Goal: Task Accomplishment & Management: Manage account settings

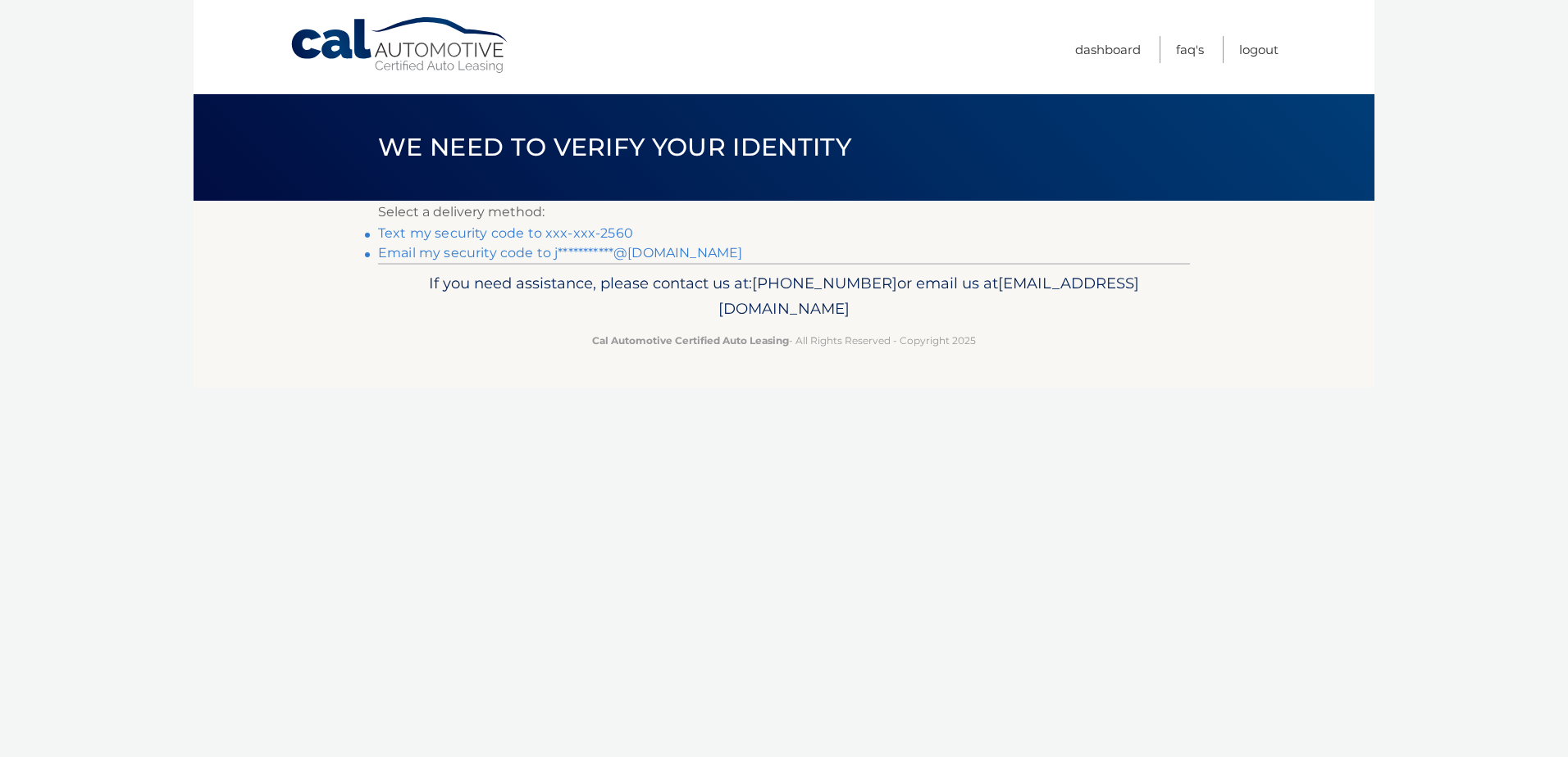
click at [593, 232] on link "Text my security code to xxx-xxx-2560" at bounding box center [506, 233] width 255 height 16
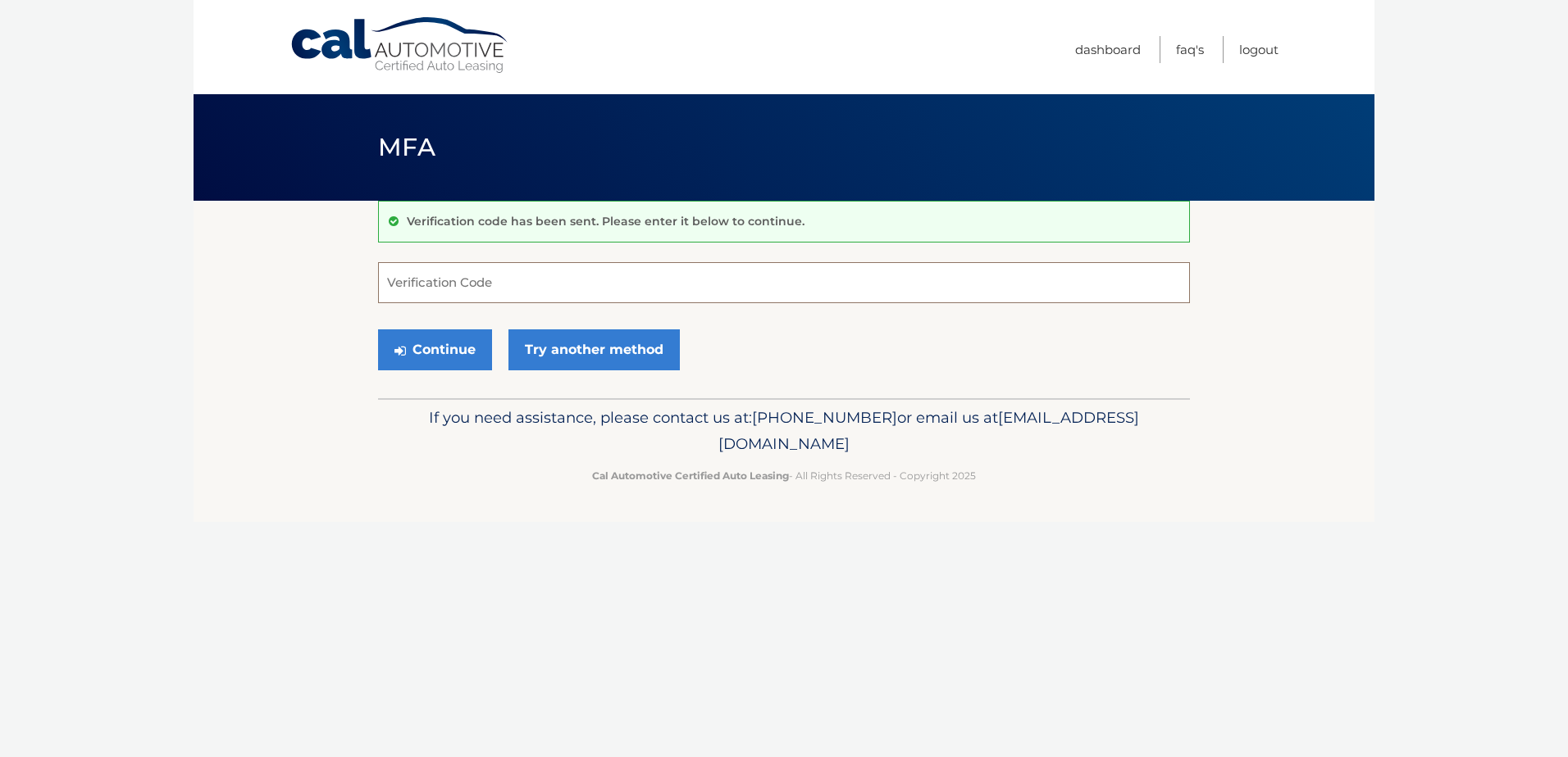
click at [702, 290] on input "Verification Code" at bounding box center [784, 283] width 812 height 41
type input "946621"
click at [378, 329] on button "Continue" at bounding box center [435, 350] width 114 height 41
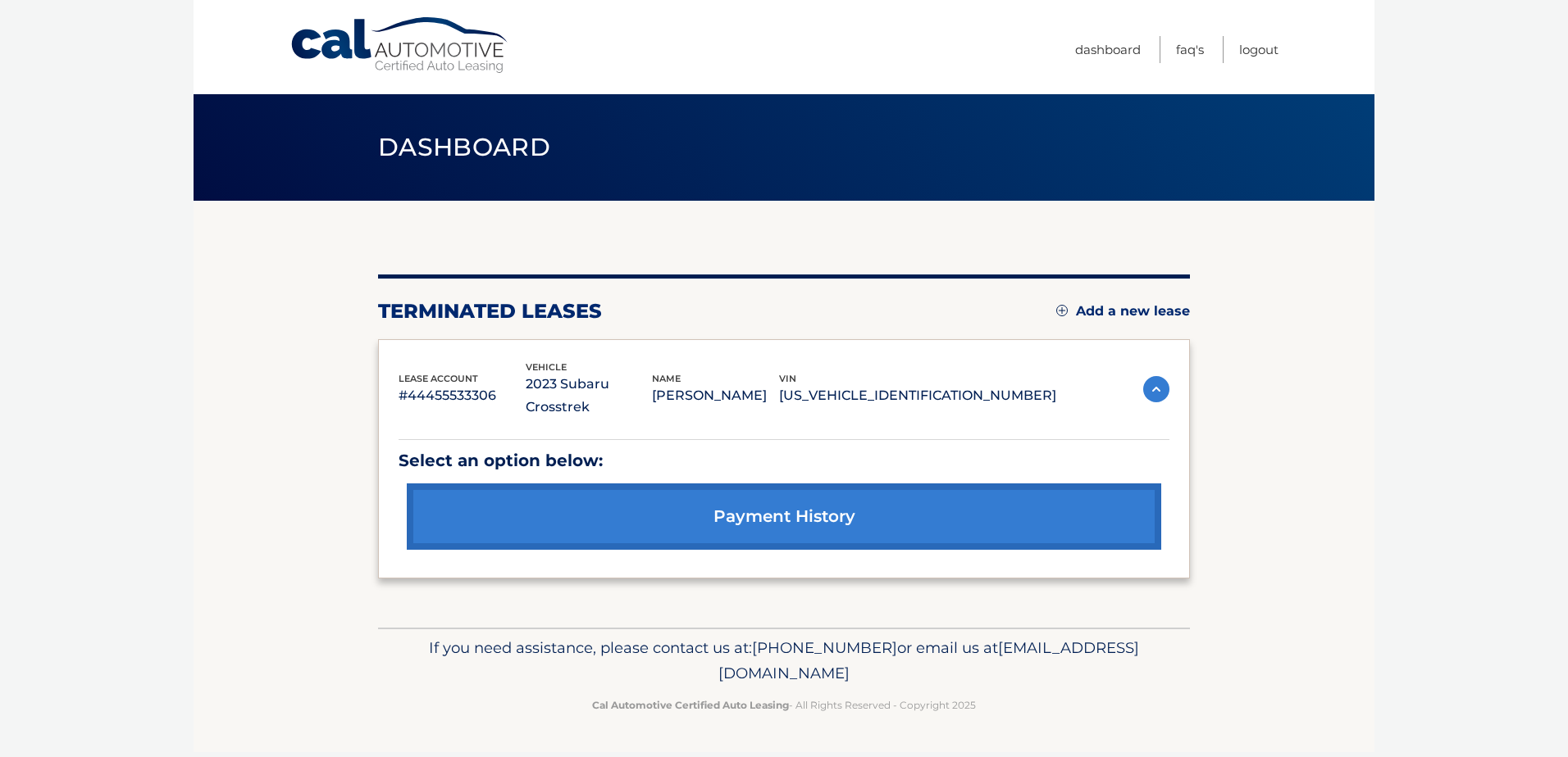
click at [1155, 378] on img at bounding box center [1156, 389] width 26 height 26
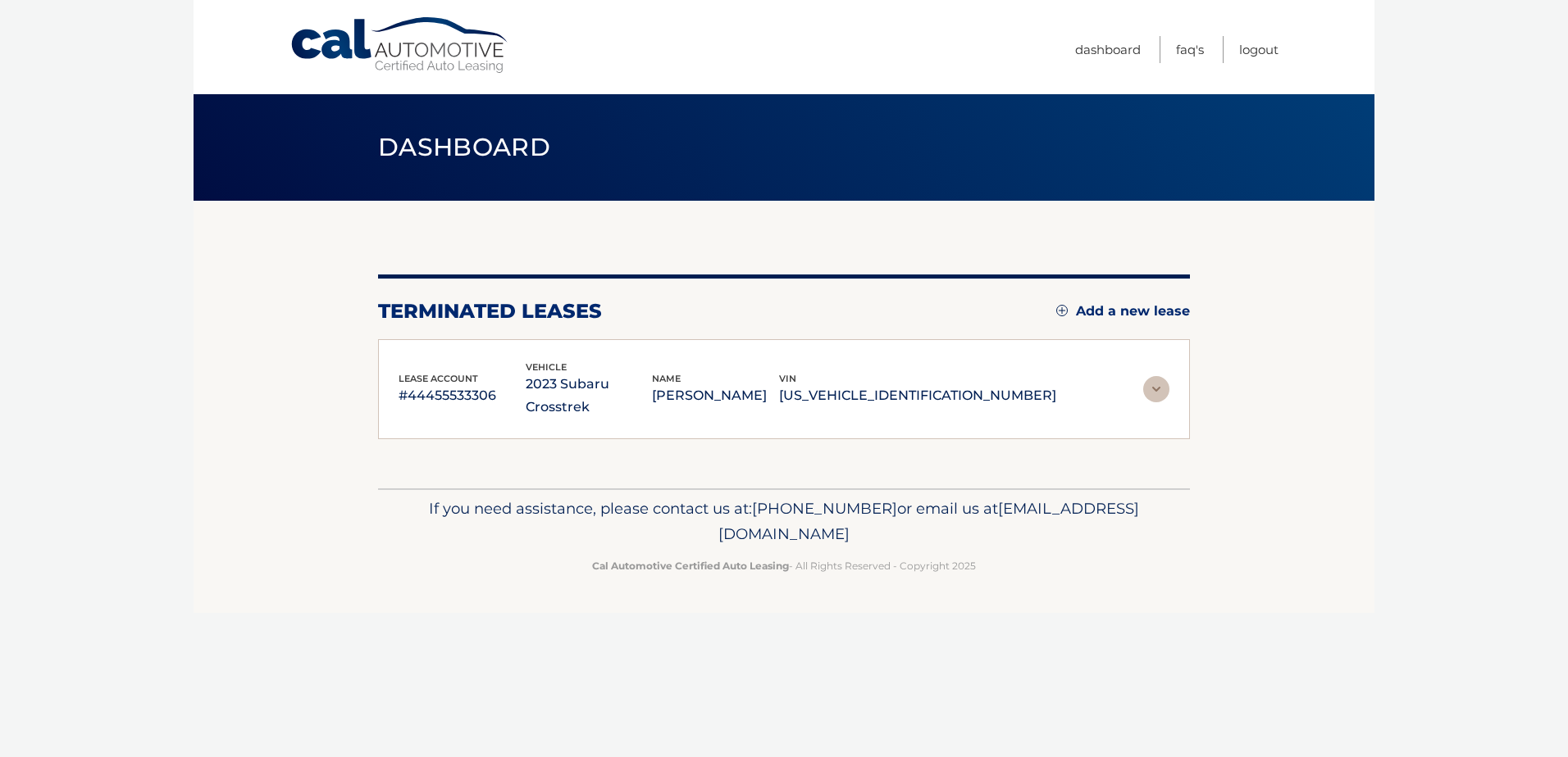
click at [1155, 378] on img at bounding box center [1156, 389] width 26 height 26
